Goal: Information Seeking & Learning: Learn about a topic

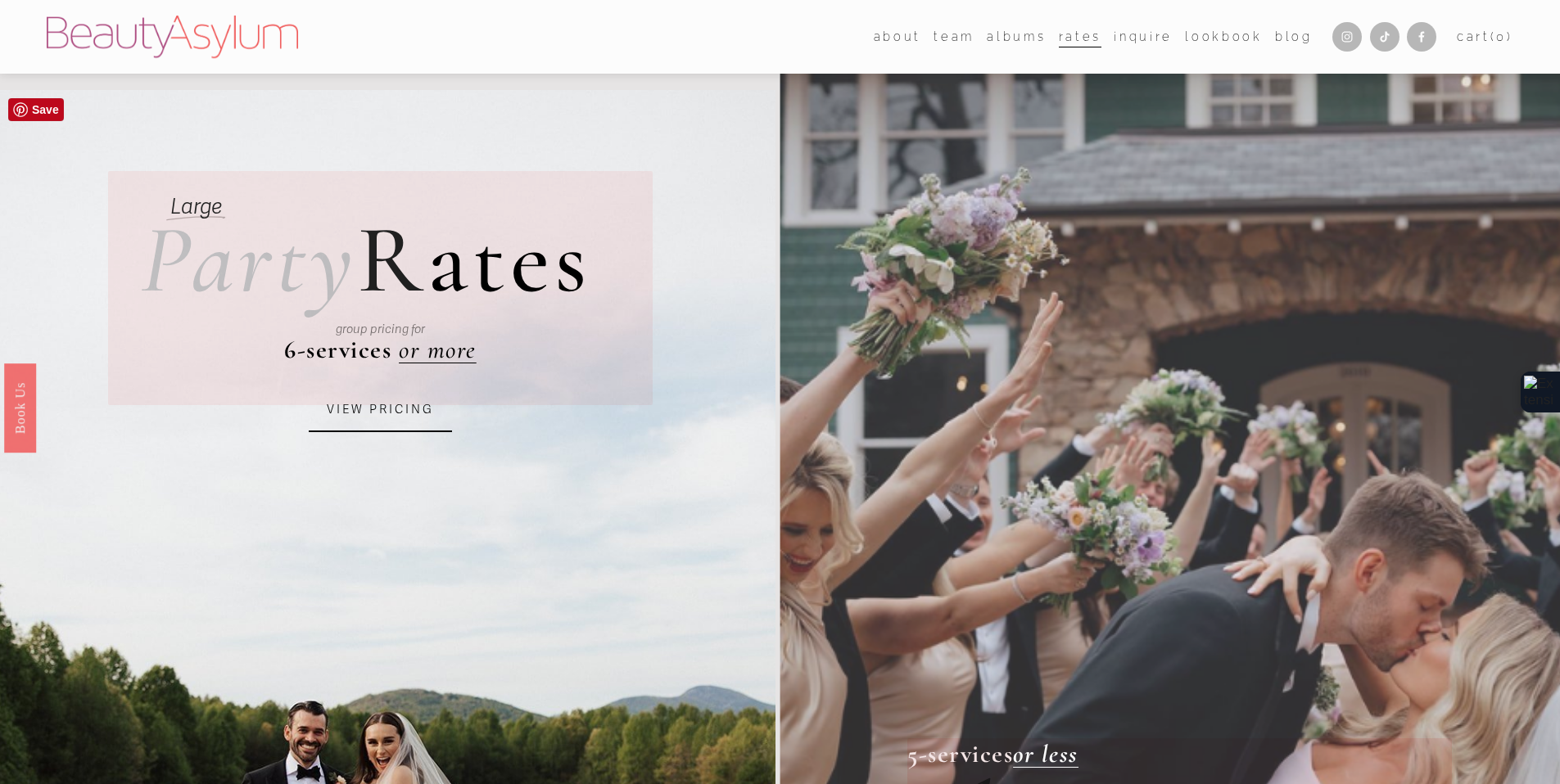
click at [407, 415] on link "VIEW PRICING" at bounding box center [379, 410] width 143 height 44
click at [371, 418] on link "VIEW PRICING" at bounding box center [379, 410] width 143 height 44
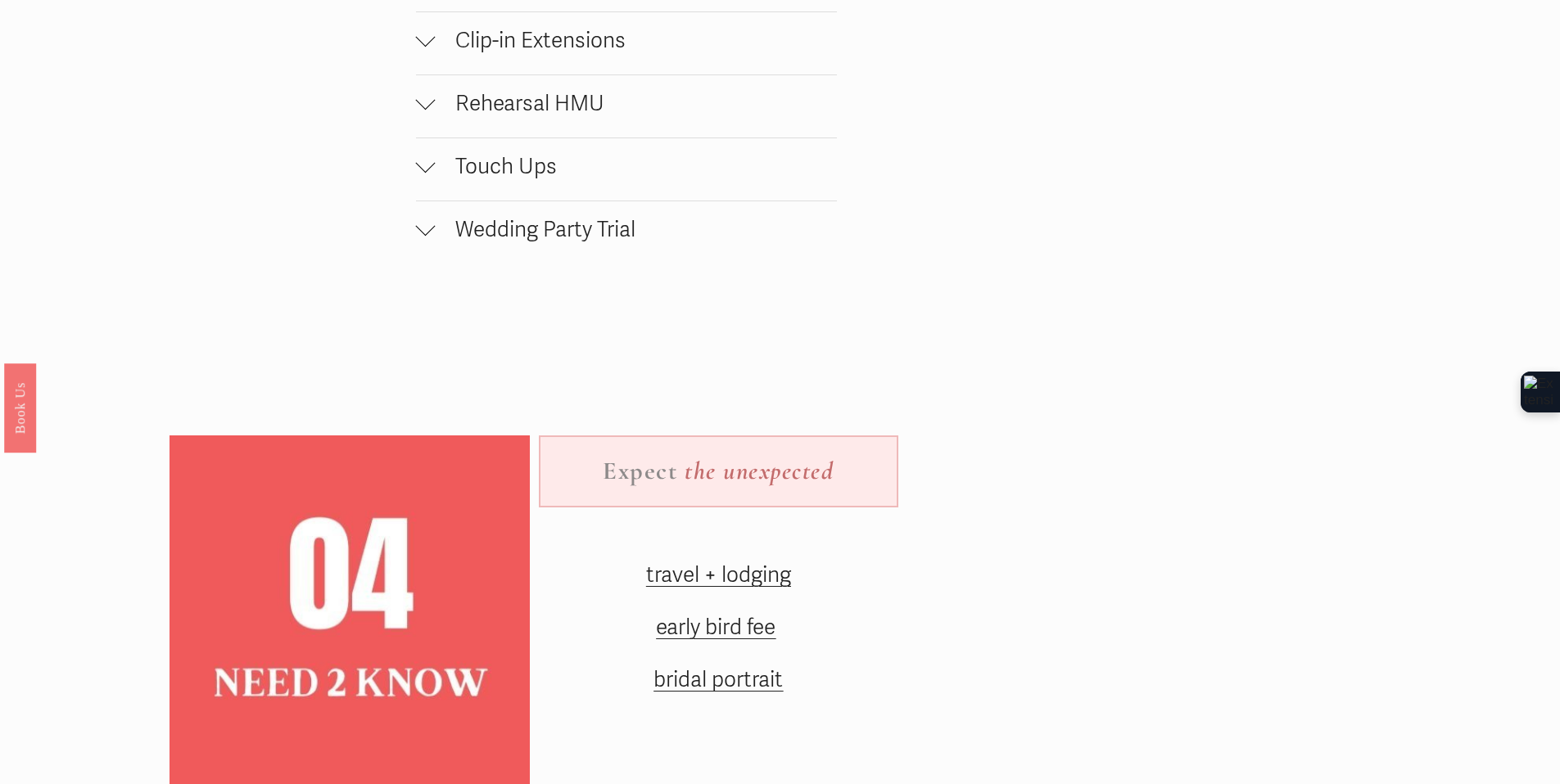
scroll to position [2219, 0]
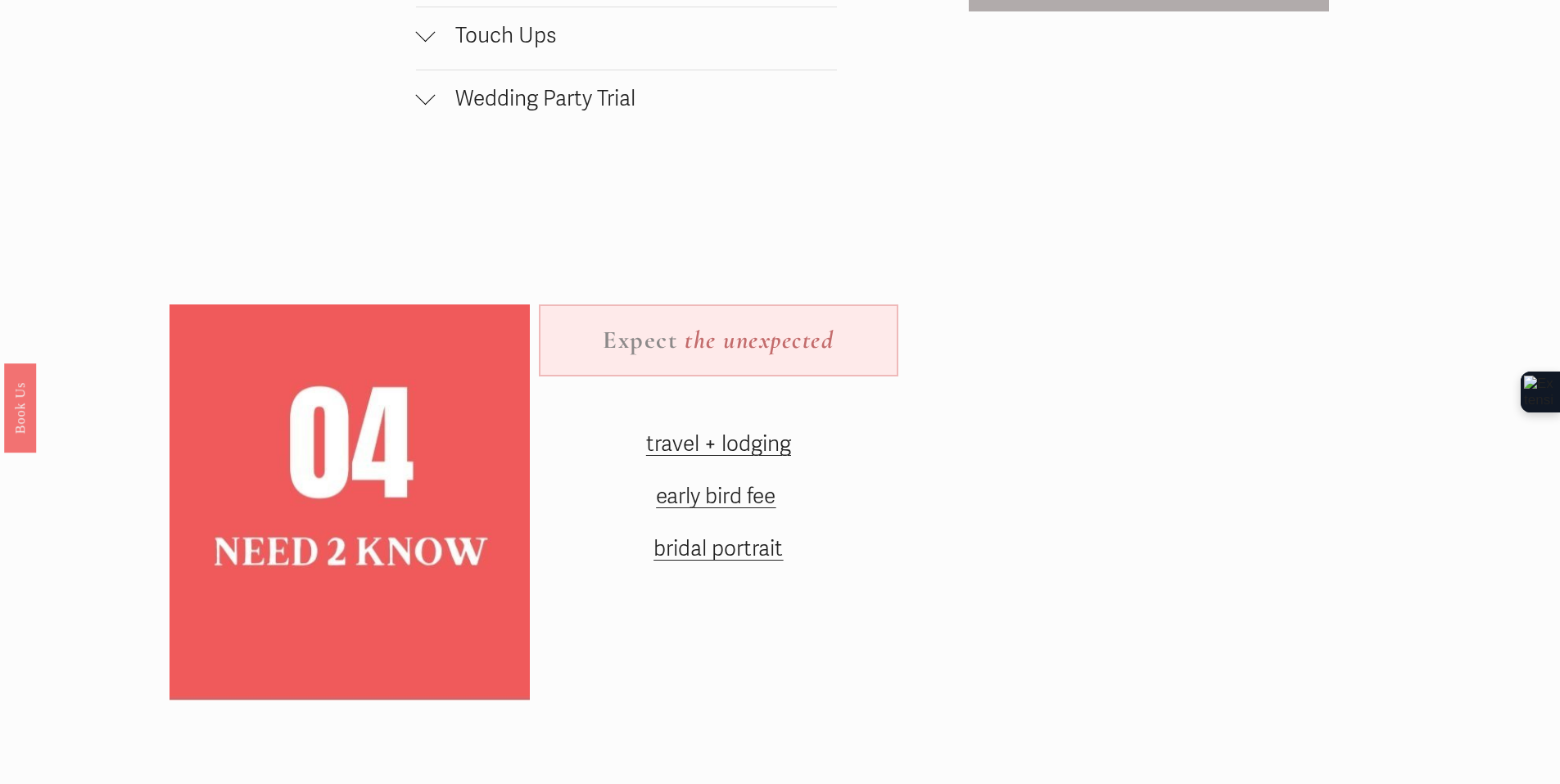
click at [657, 457] on span "travel + lodging" at bounding box center [718, 444] width 145 height 26
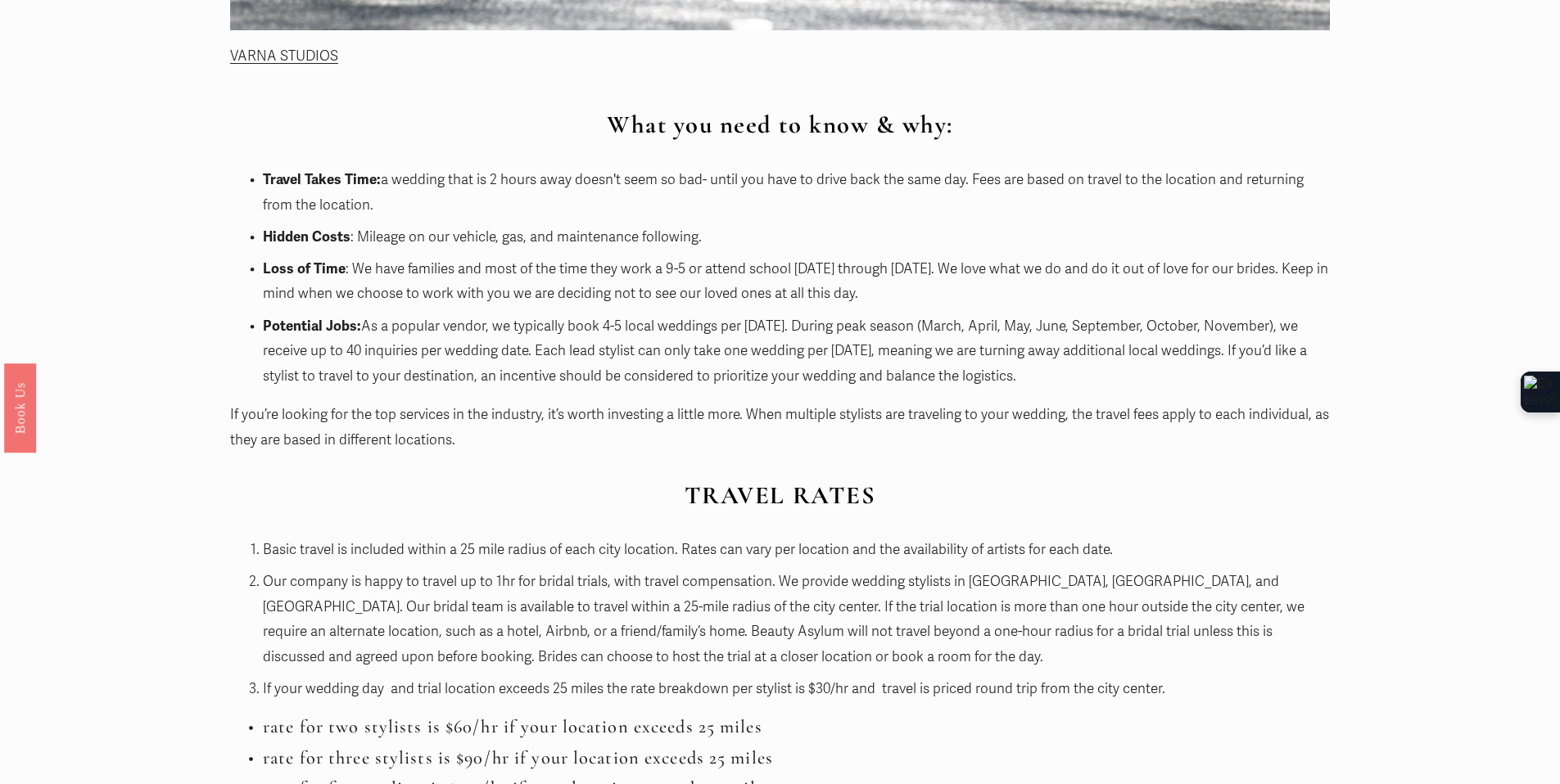
scroll to position [1288, 0]
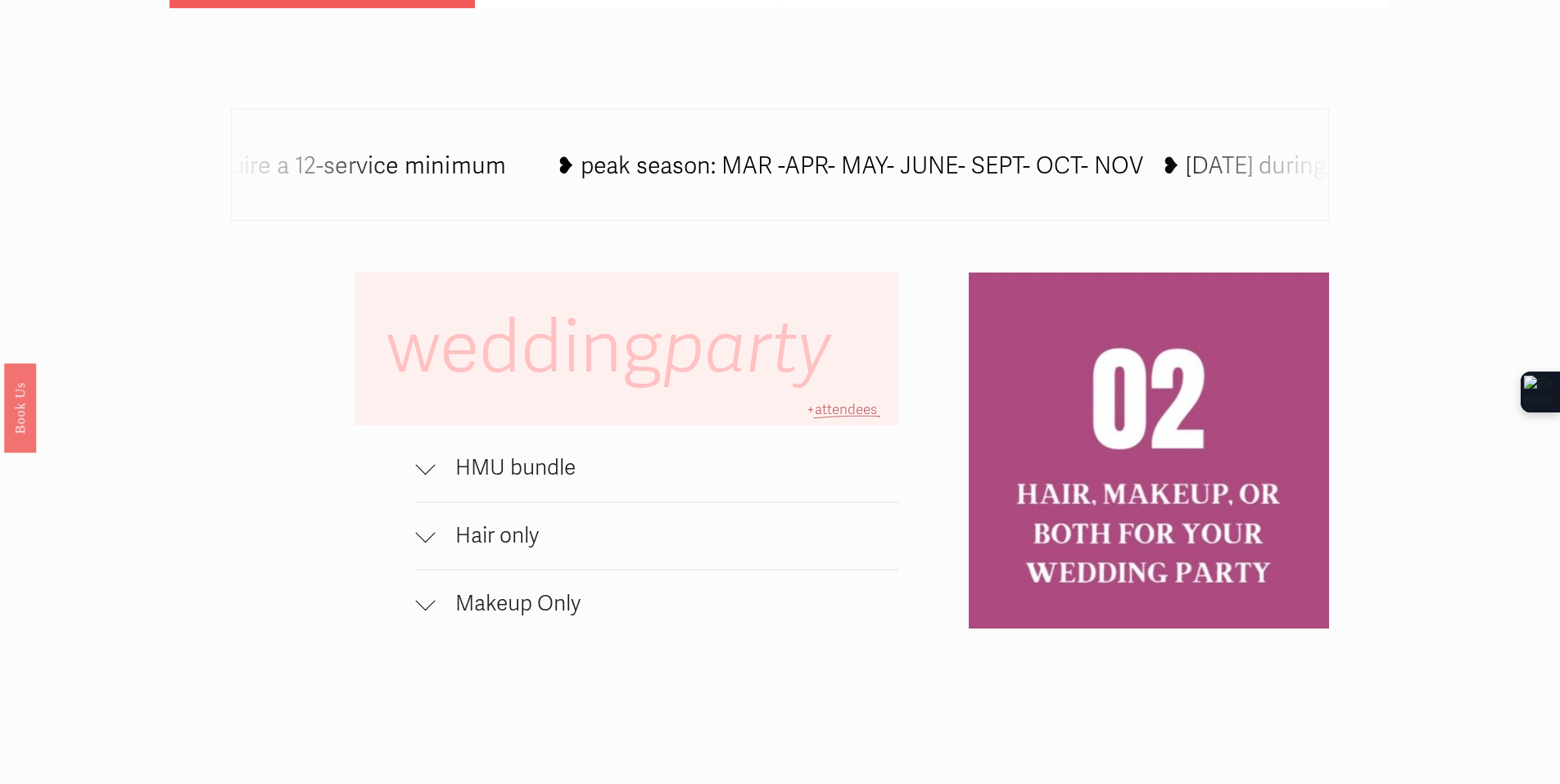
scroll to position [1091, 0]
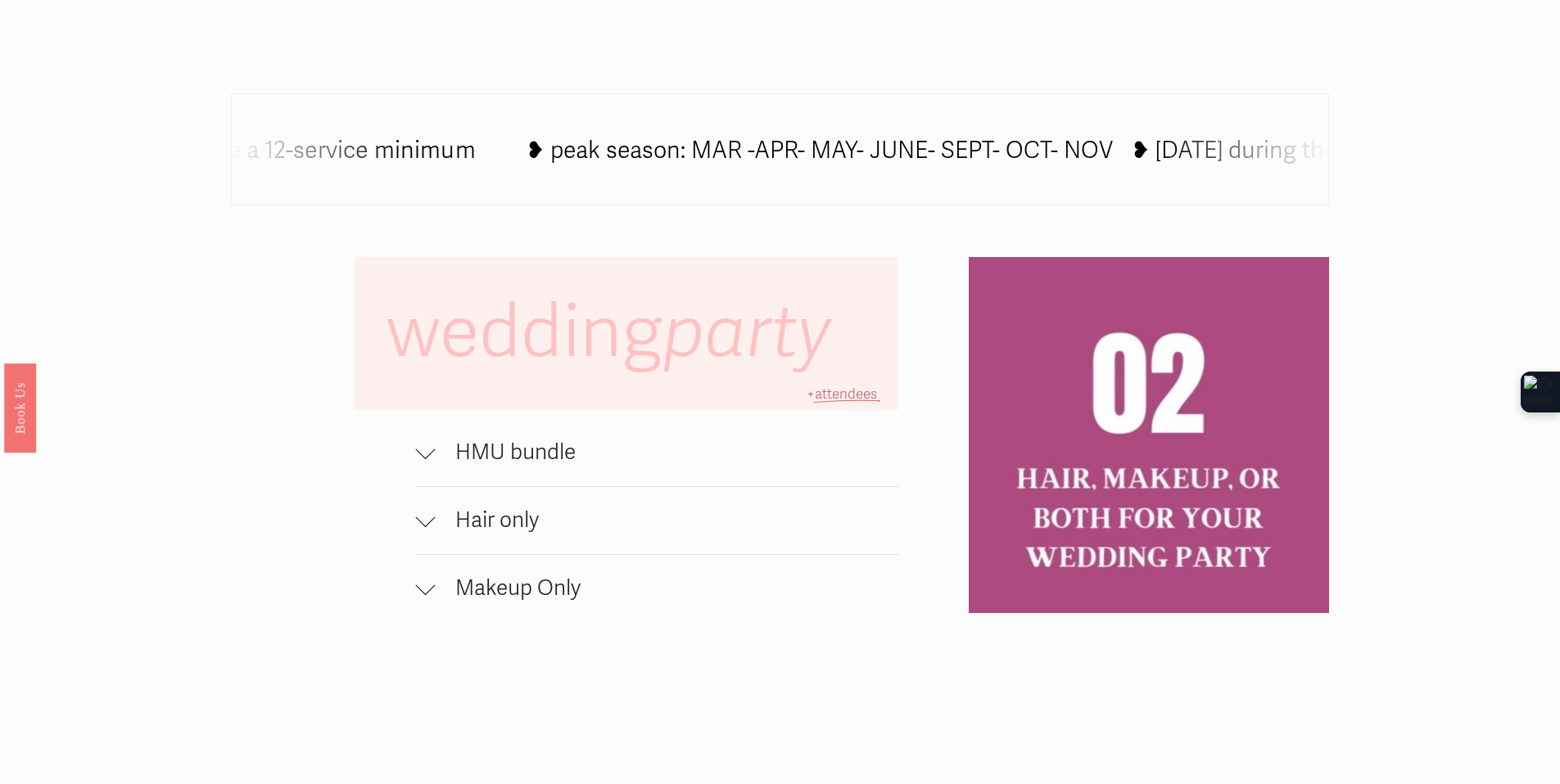
click at [508, 596] on span "Makeup Only" at bounding box center [667, 588] width 464 height 26
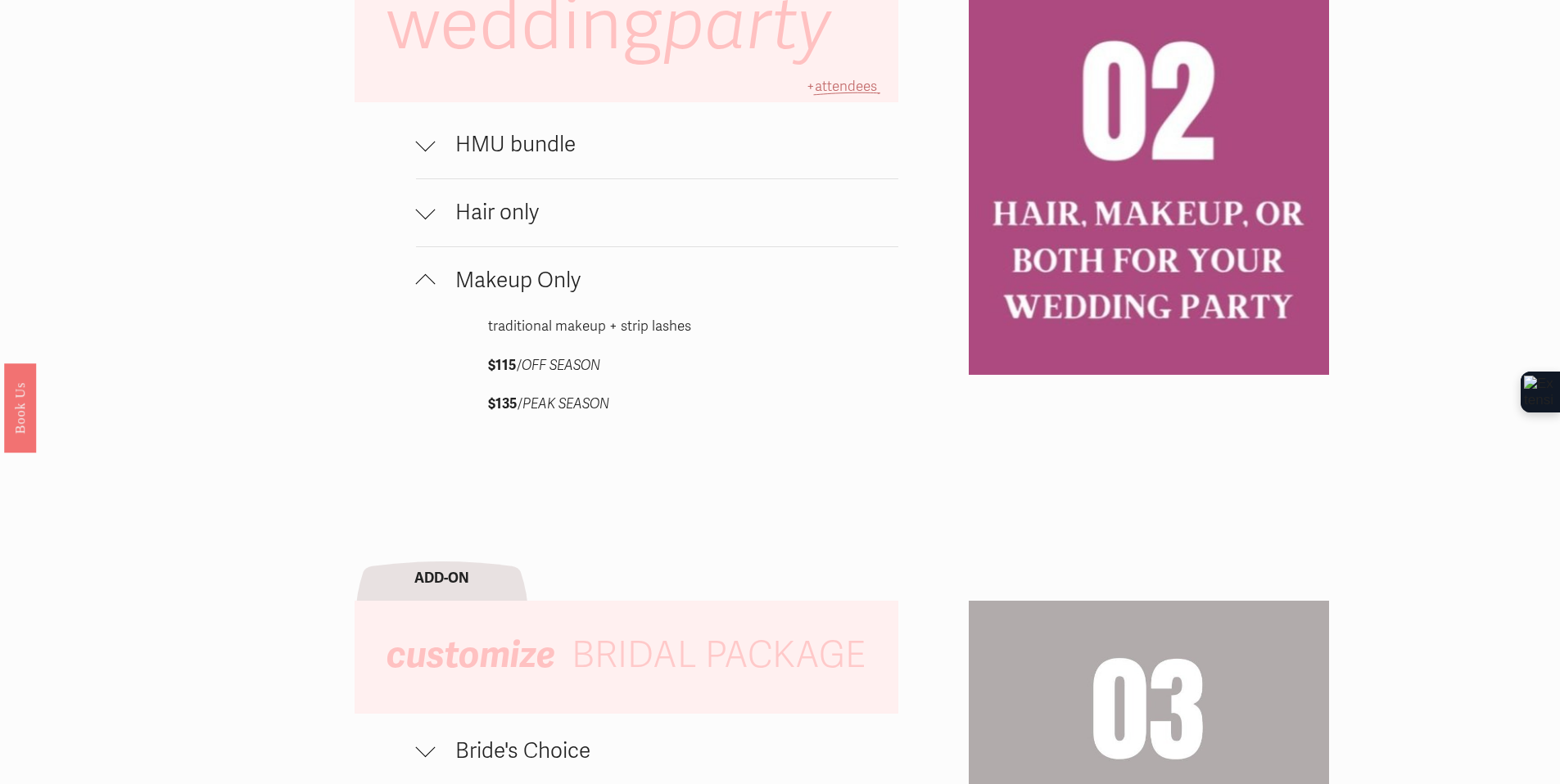
scroll to position [1596, 0]
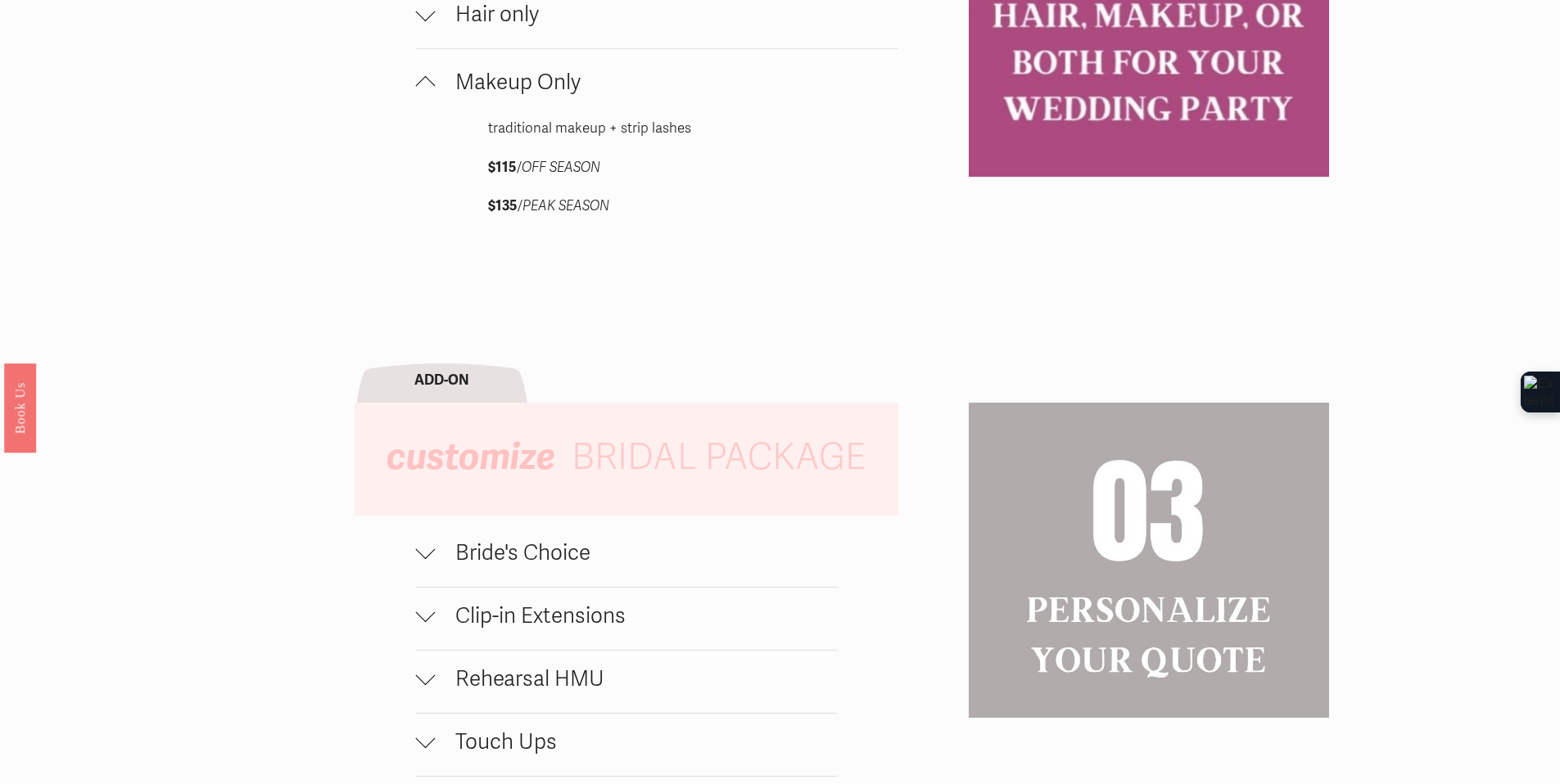
click at [580, 564] on span "Bride's Choice" at bounding box center [636, 552] width 402 height 26
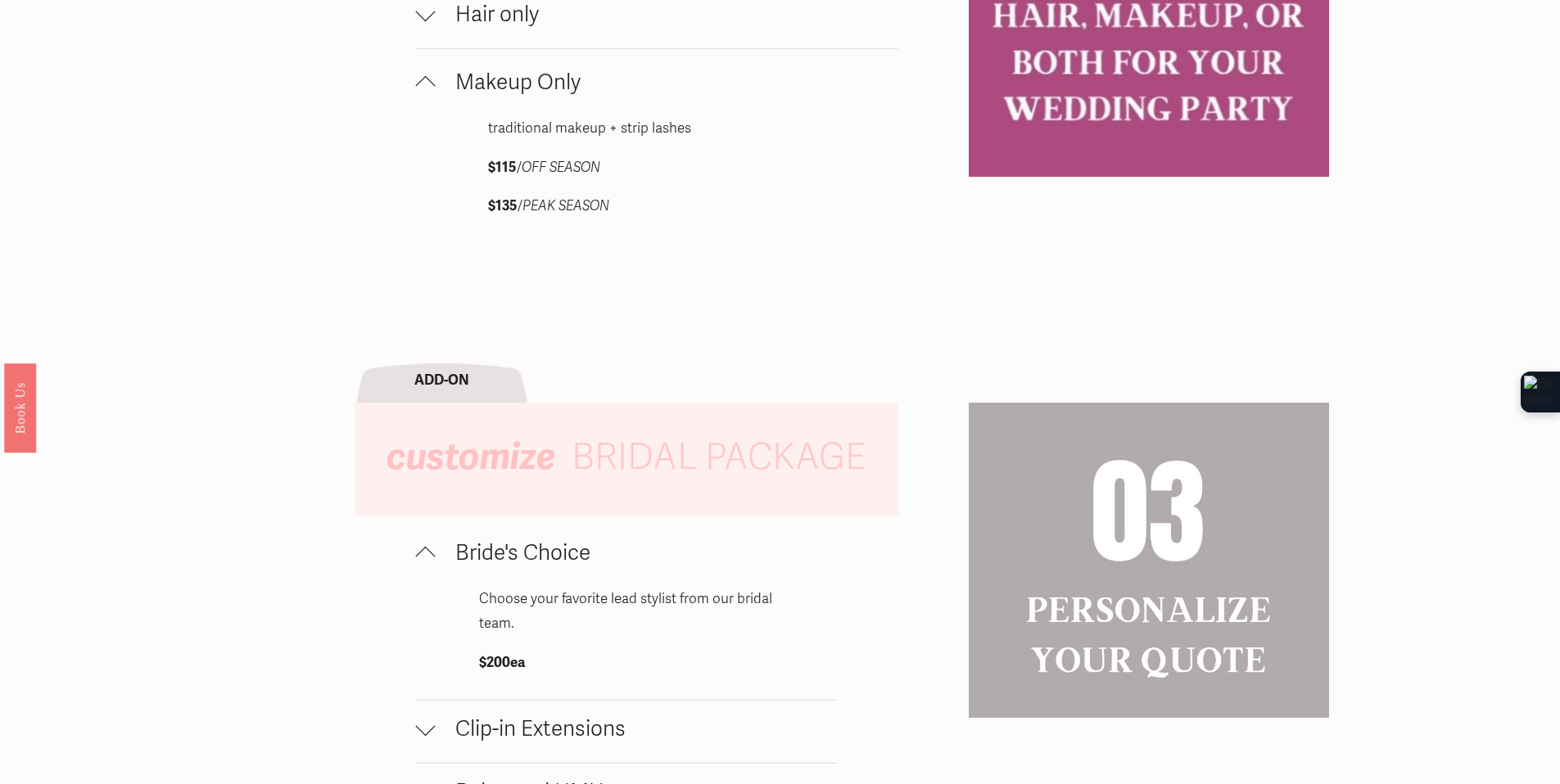
scroll to position [2023, 0]
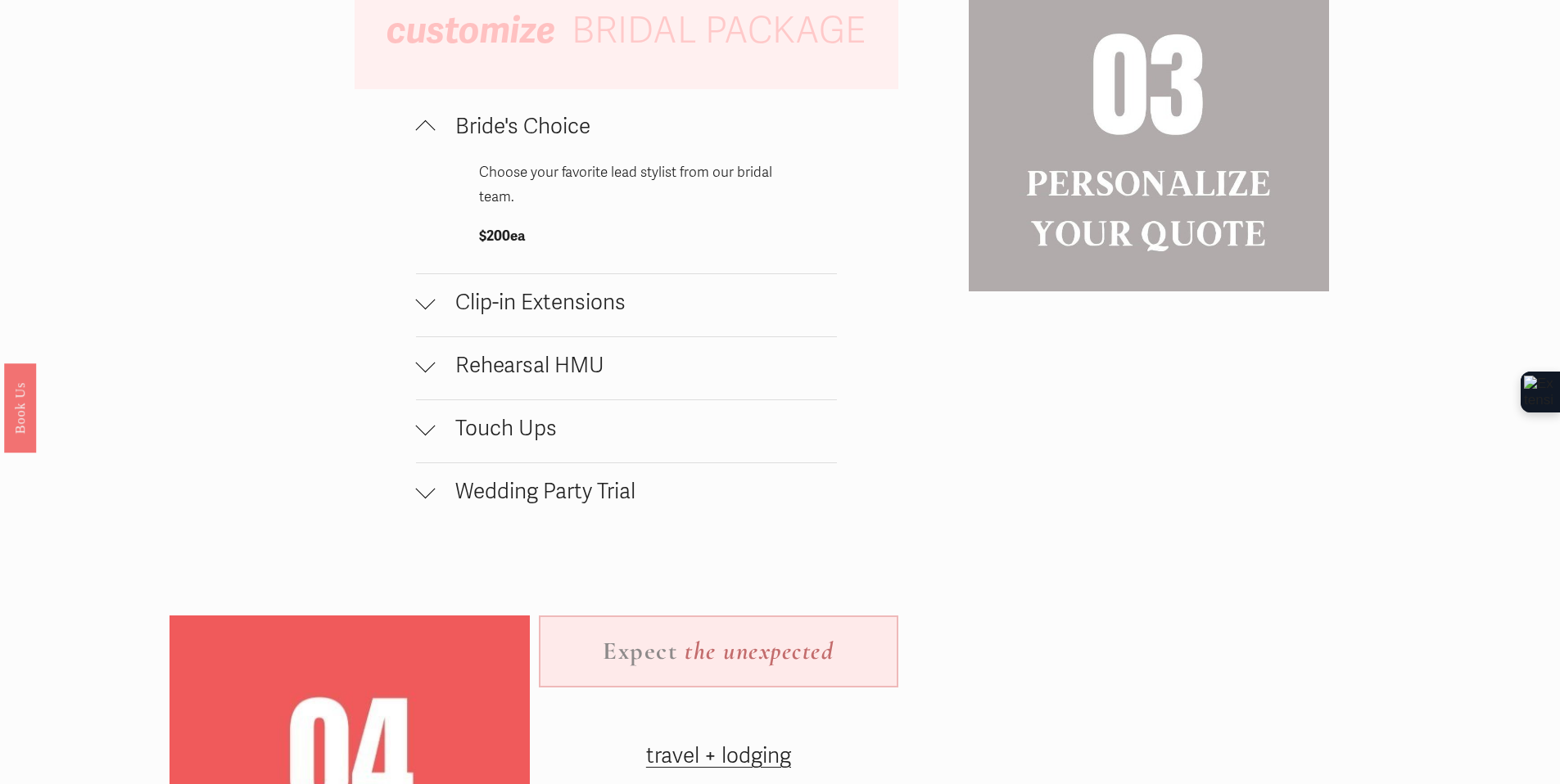
click at [565, 379] on span "Rehearsal HMU" at bounding box center [636, 365] width 402 height 26
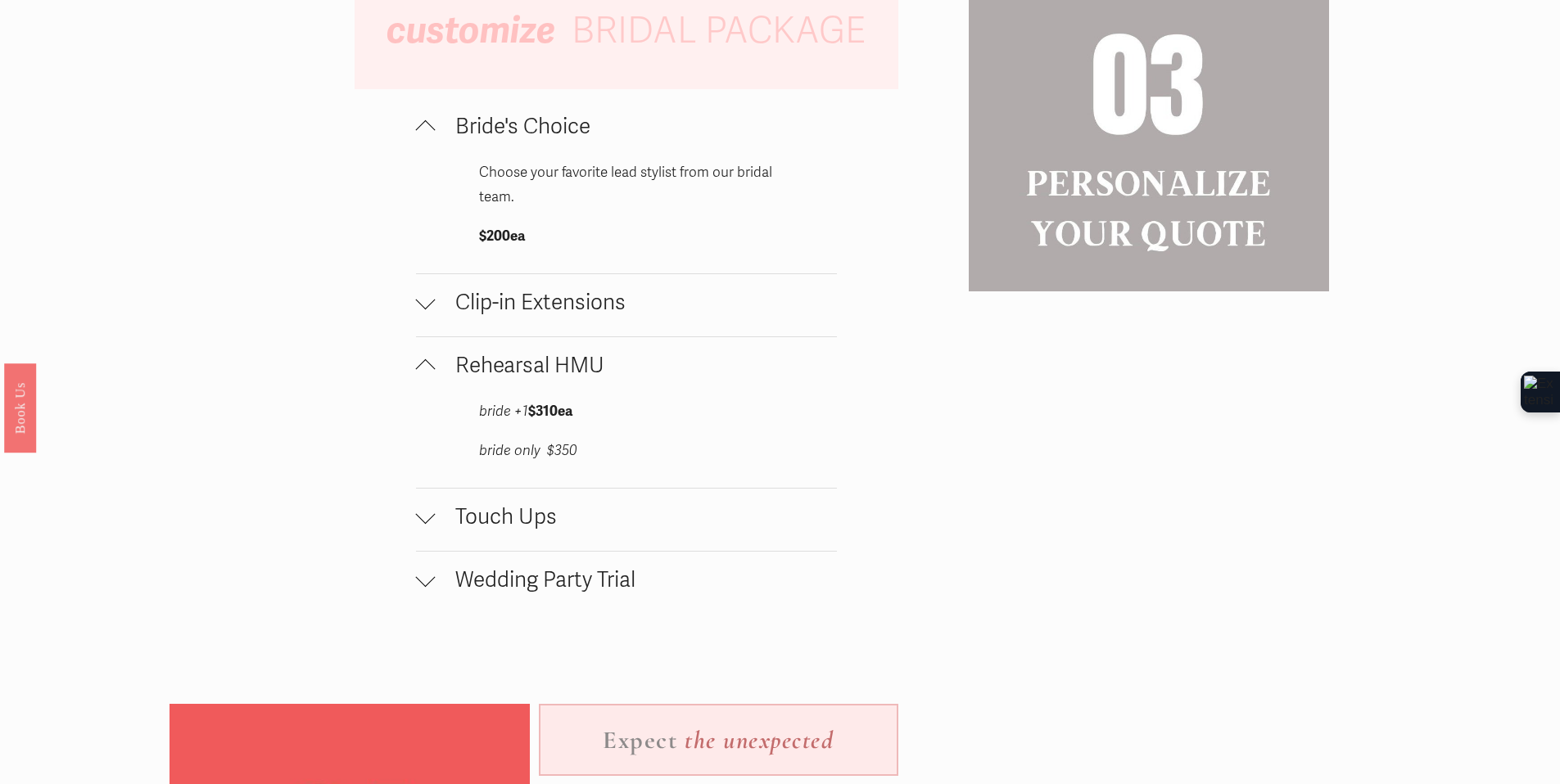
click at [514, 530] on span "Touch Ups" at bounding box center [636, 517] width 402 height 26
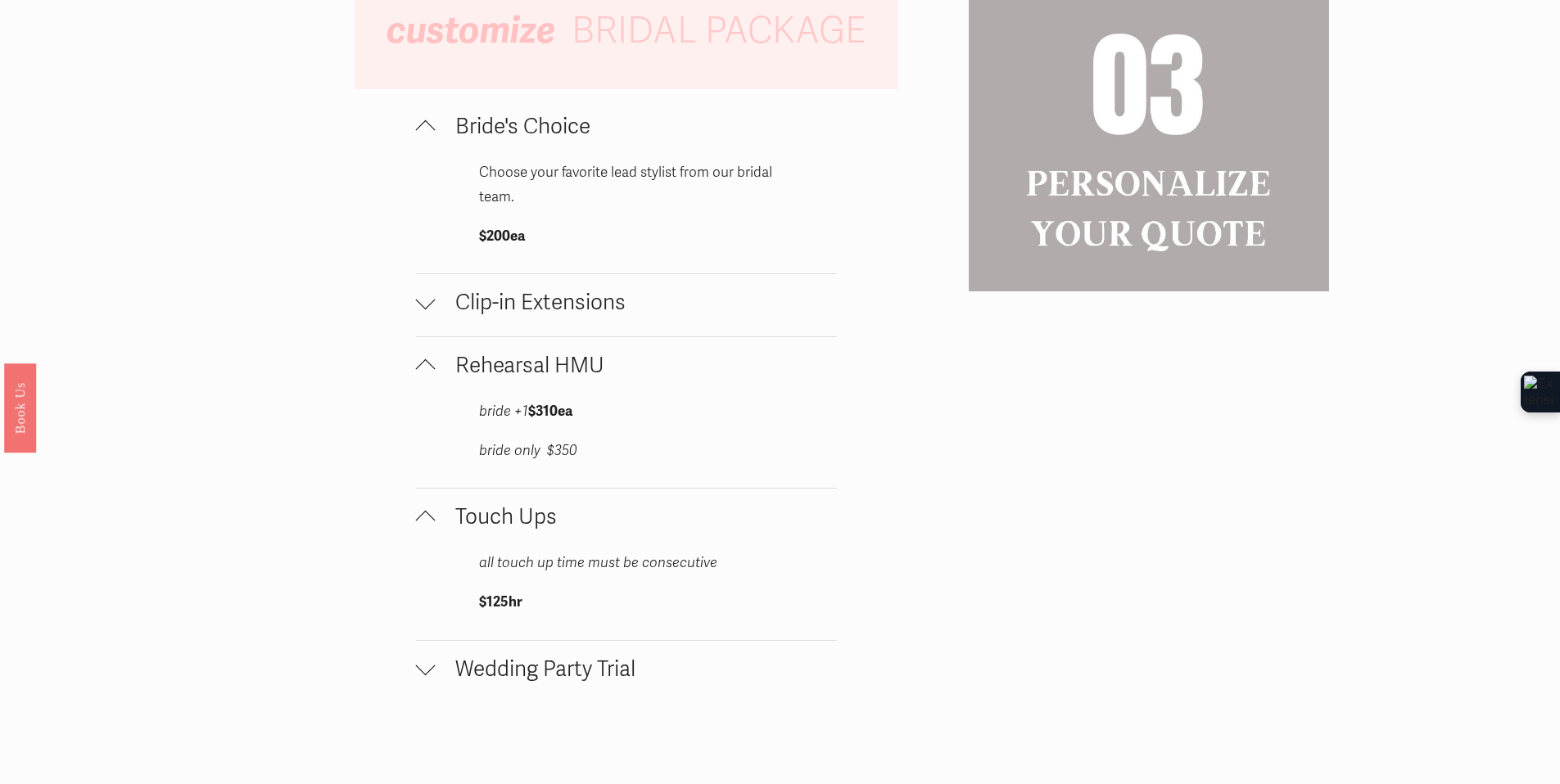
click at [526, 672] on span "Wedding Party Trial" at bounding box center [636, 669] width 402 height 26
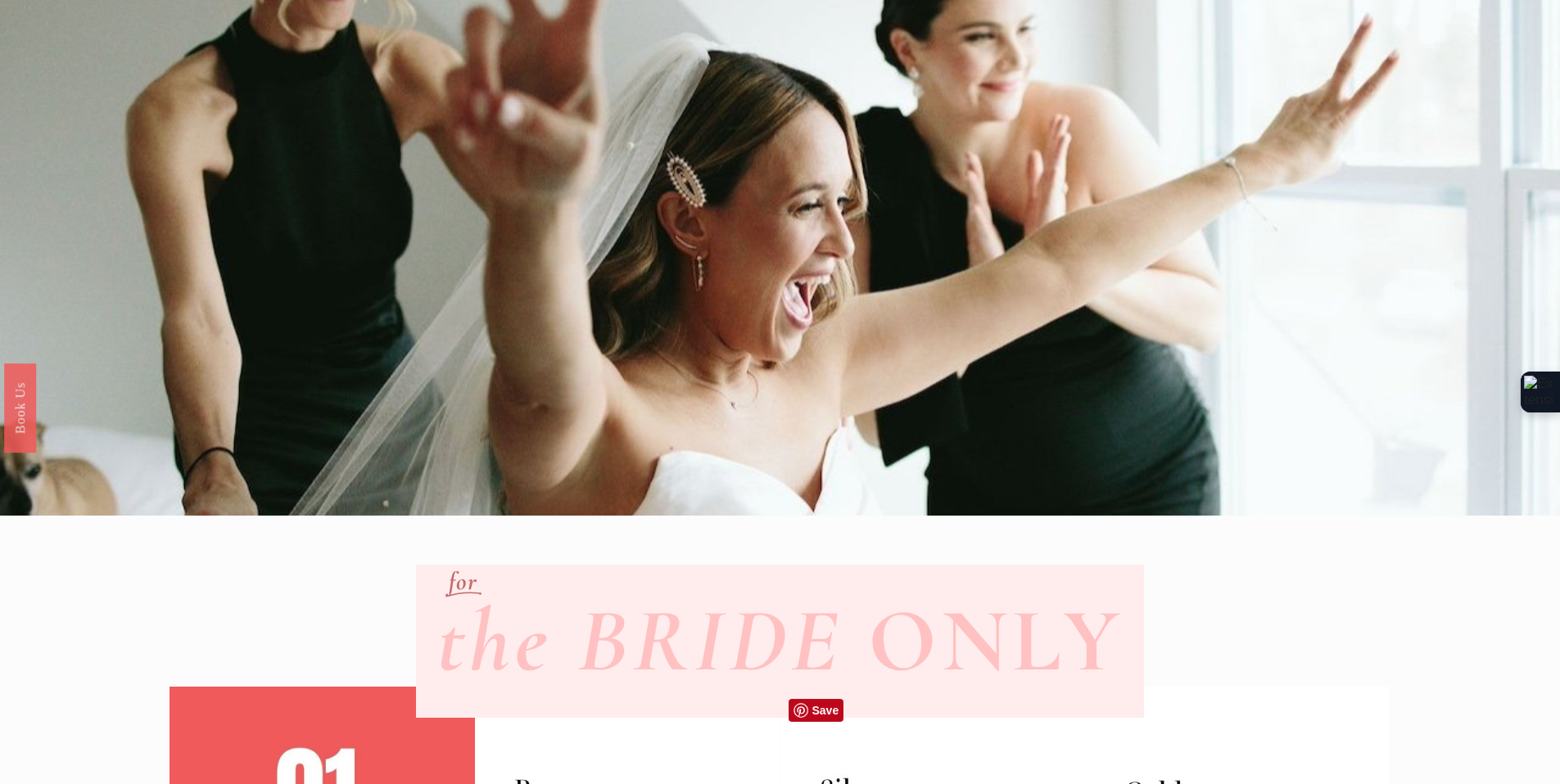
scroll to position [0, 0]
